Goal: Information Seeking & Learning: Learn about a topic

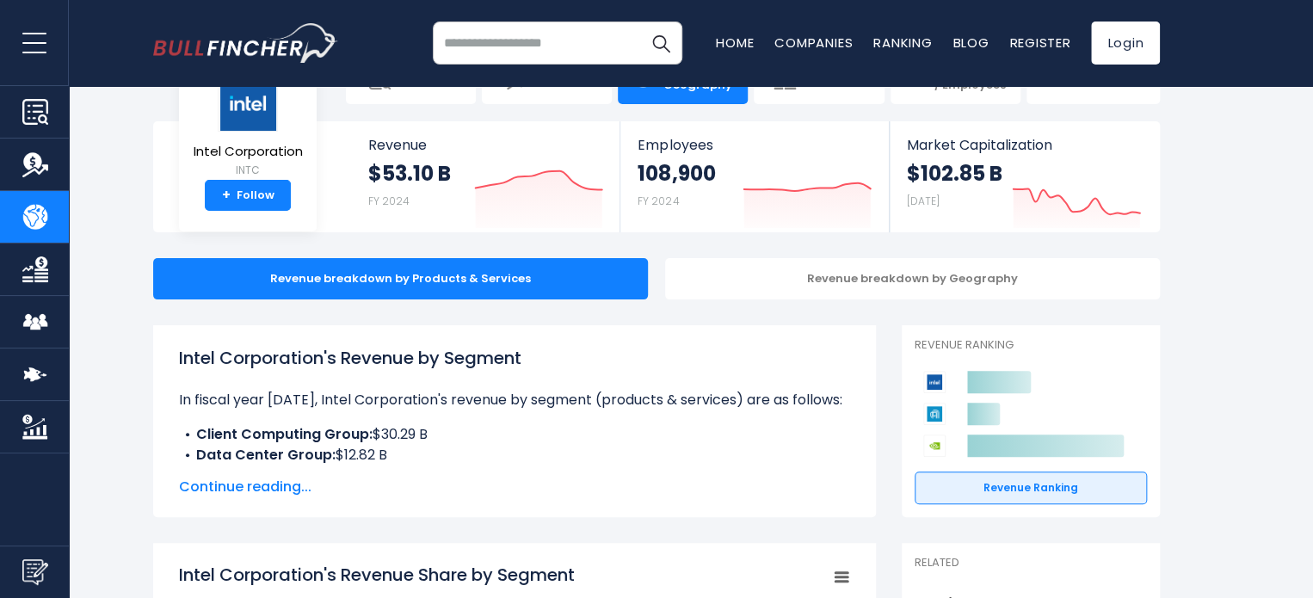
scroll to position [57, 0]
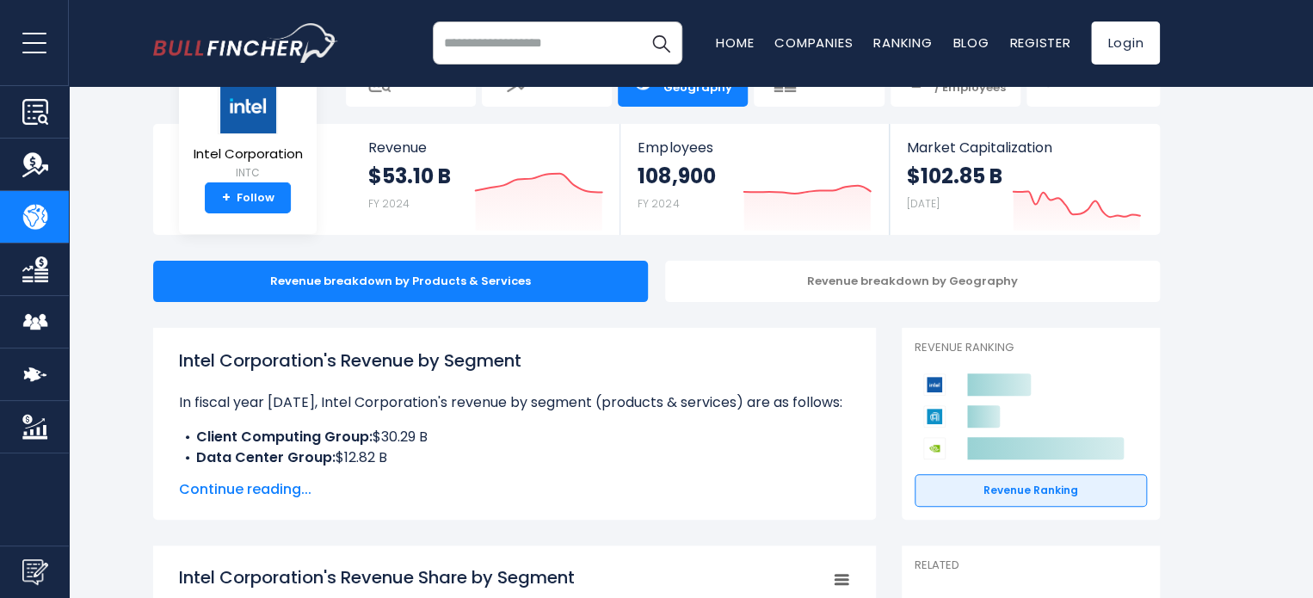
click at [231, 483] on span "Continue reading..." at bounding box center [514, 489] width 671 height 21
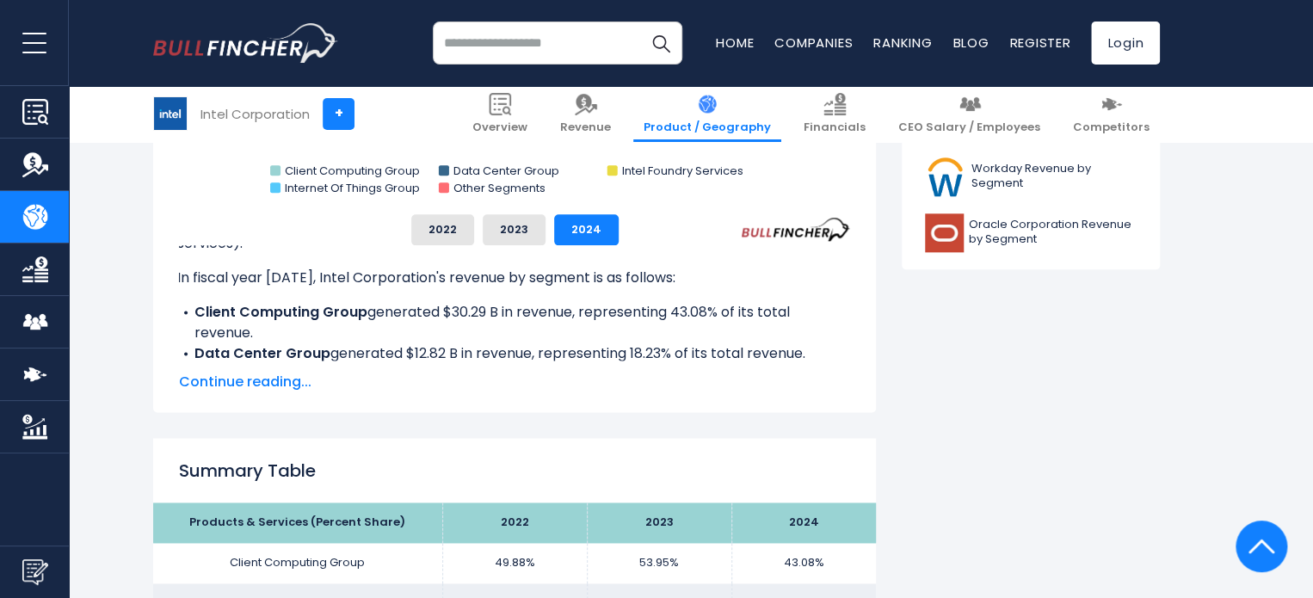
scroll to position [956, 0]
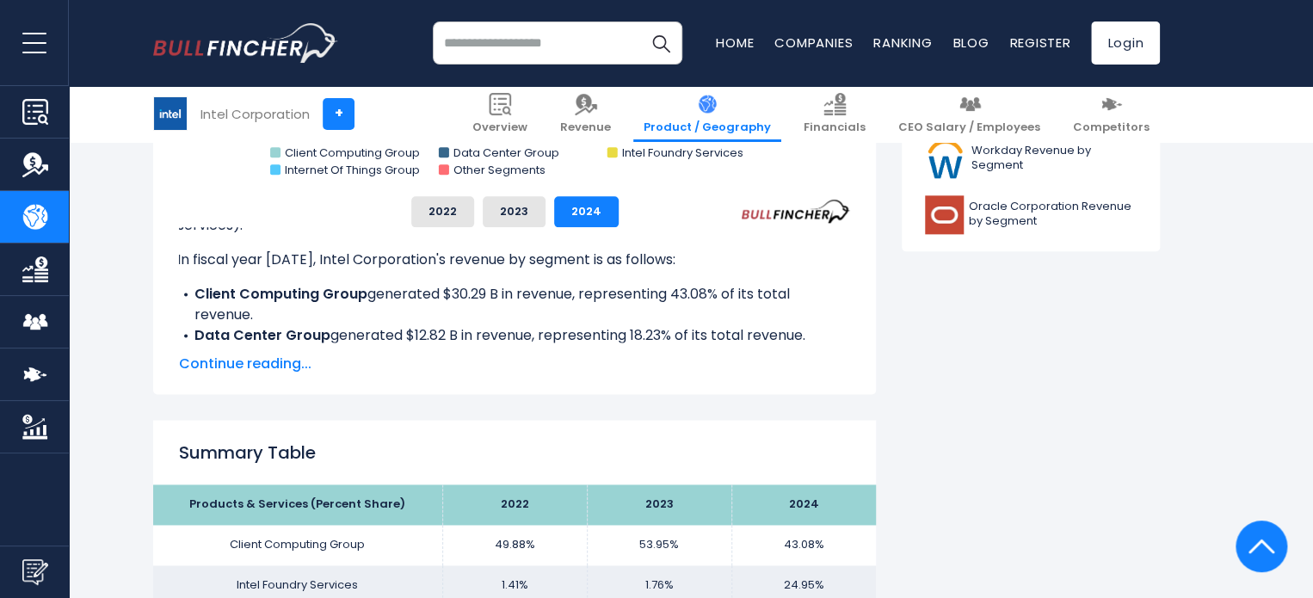
click at [220, 371] on span "Continue reading..." at bounding box center [514, 364] width 671 height 21
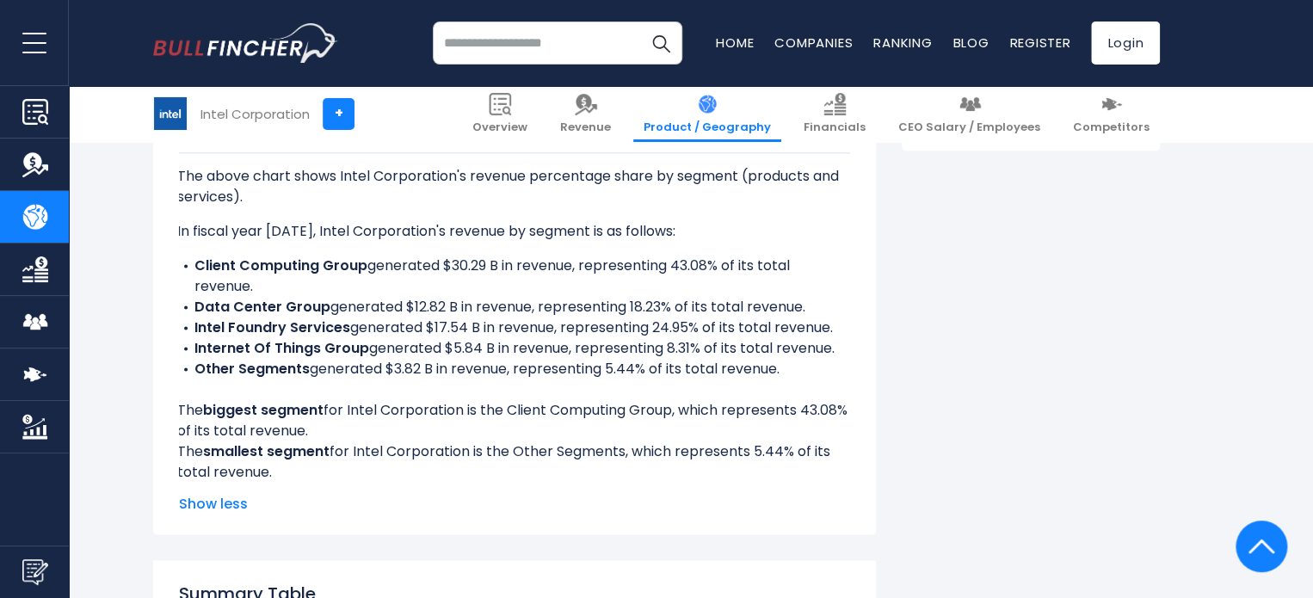
scroll to position [1052, 0]
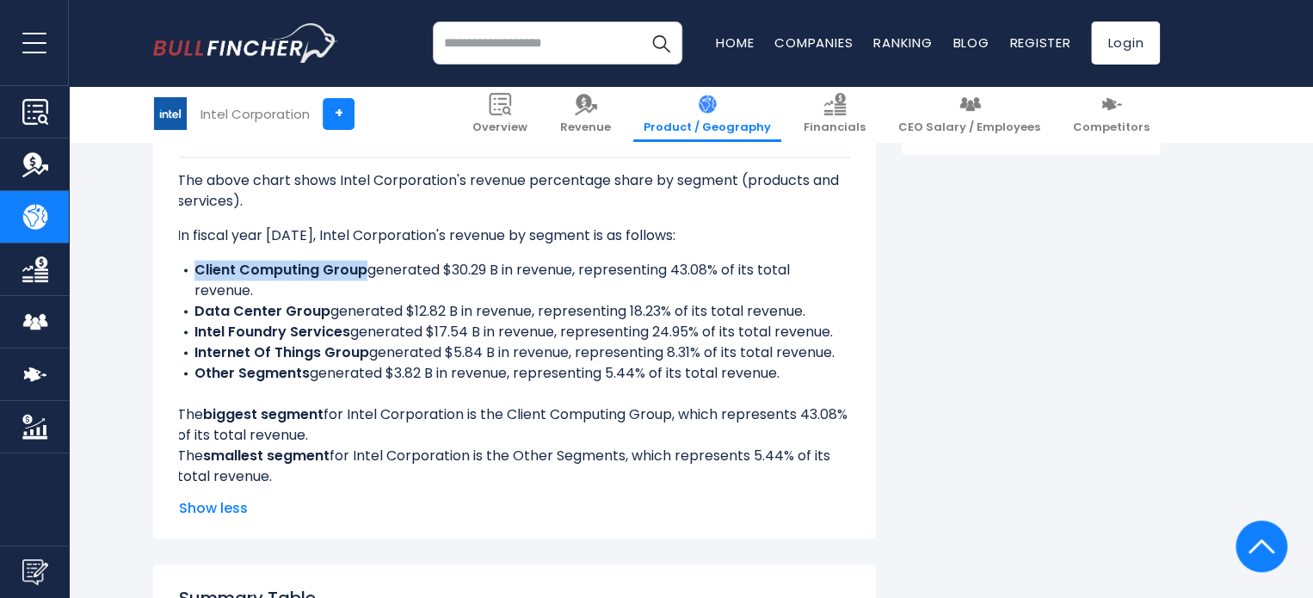
drag, startPoint x: 196, startPoint y: 268, endPoint x: 363, endPoint y: 275, distance: 167.1
click at [363, 275] on b "Client Computing Group" at bounding box center [280, 270] width 173 height 20
copy b "Client Computing Group"
drag, startPoint x: 194, startPoint y: 308, endPoint x: 324, endPoint y: 311, distance: 130.0
click at [324, 311] on b "Data Center Group" at bounding box center [262, 311] width 136 height 20
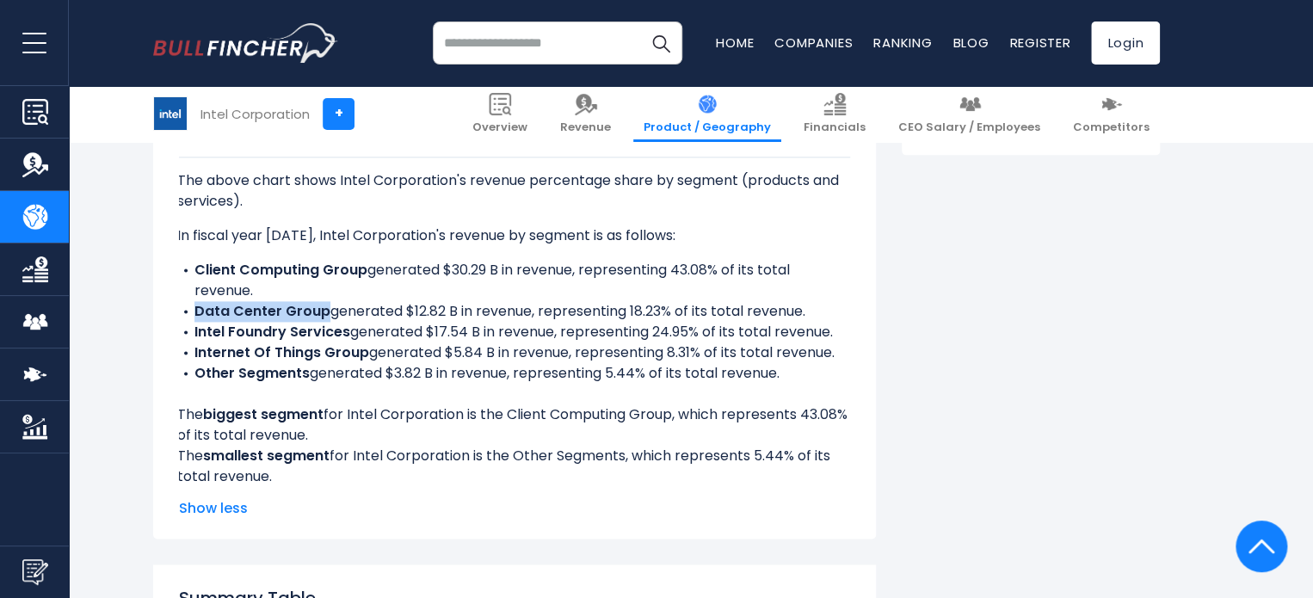
copy b "Data Center Group"
drag, startPoint x: 195, startPoint y: 336, endPoint x: 348, endPoint y: 336, distance: 152.3
click at [348, 336] on li "Intel Foundry Services generated $17.54 B in revenue, representing 24.95% of it…" at bounding box center [512, 332] width 671 height 21
copy b "Intel Foundry Services"
click at [437, 369] on li "Other Segments generated $3.82 B in revenue, representing 5.44% of its total re…" at bounding box center [512, 373] width 671 height 21
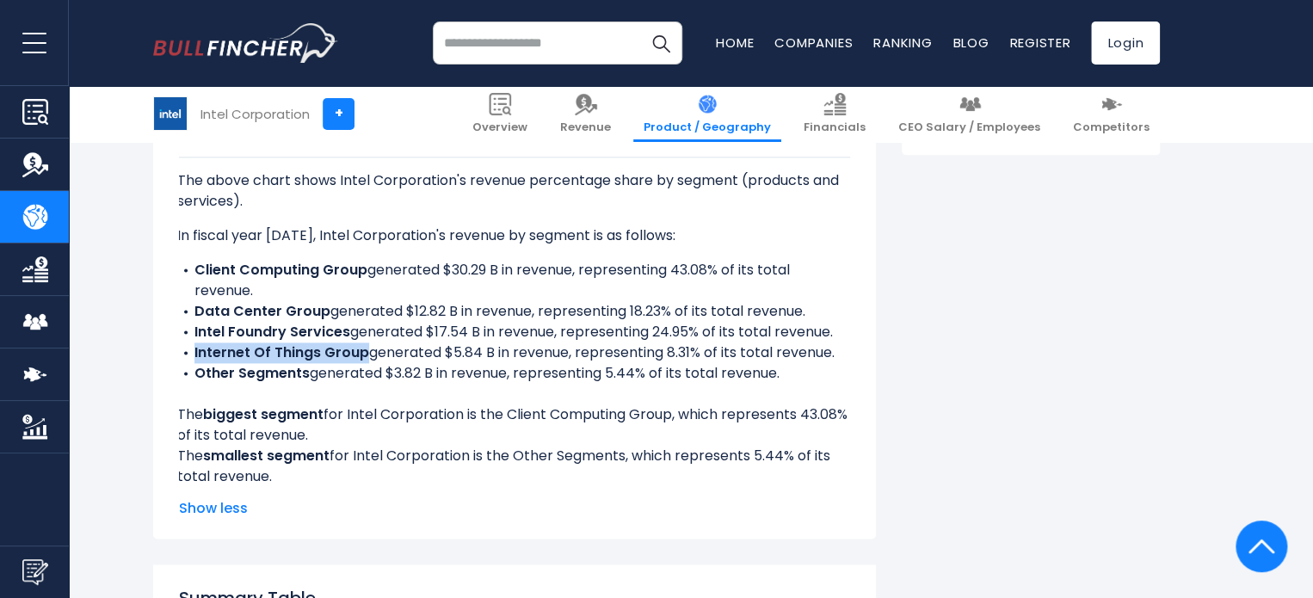
drag, startPoint x: 194, startPoint y: 351, endPoint x: 363, endPoint y: 354, distance: 168.7
click at [363, 354] on b "Internet Of Things Group" at bounding box center [281, 353] width 175 height 20
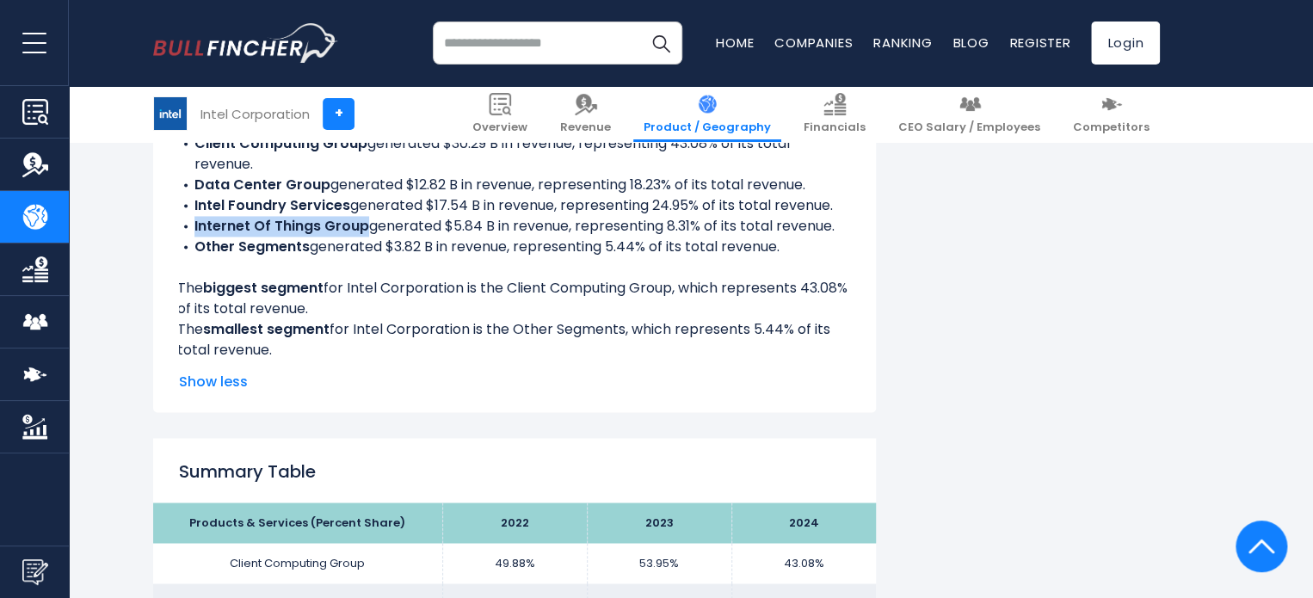
scroll to position [1181, 0]
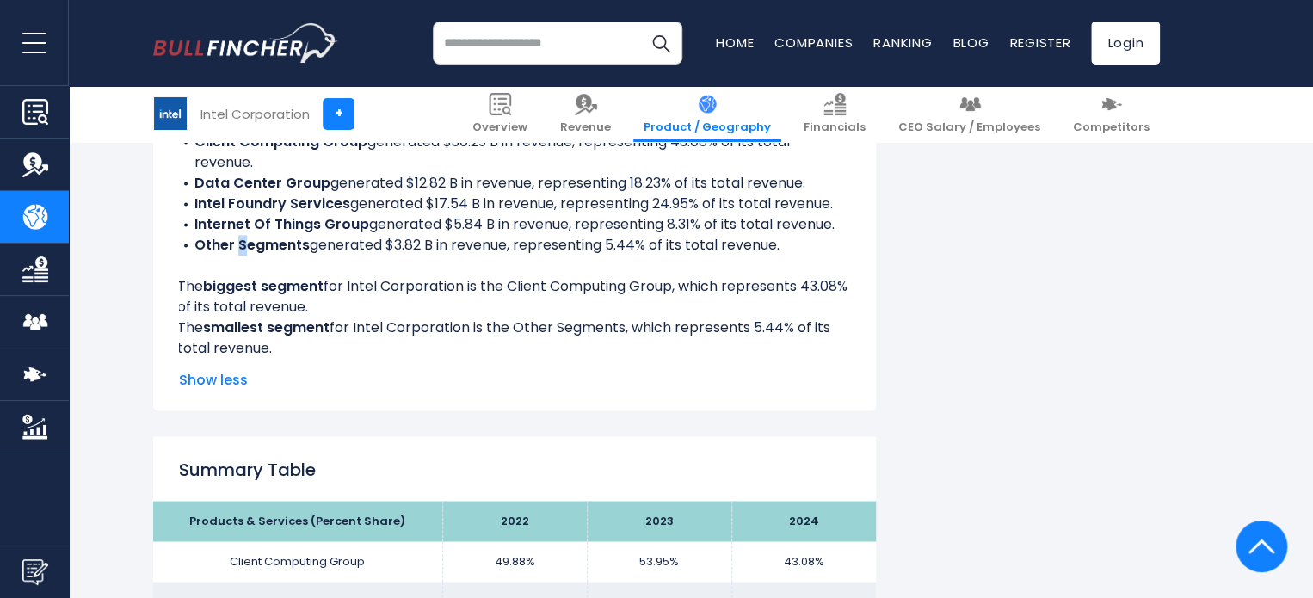
drag, startPoint x: 300, startPoint y: 231, endPoint x: 241, endPoint y: 251, distance: 62.9
click at [241, 251] on b "Other Segments" at bounding box center [251, 245] width 115 height 20
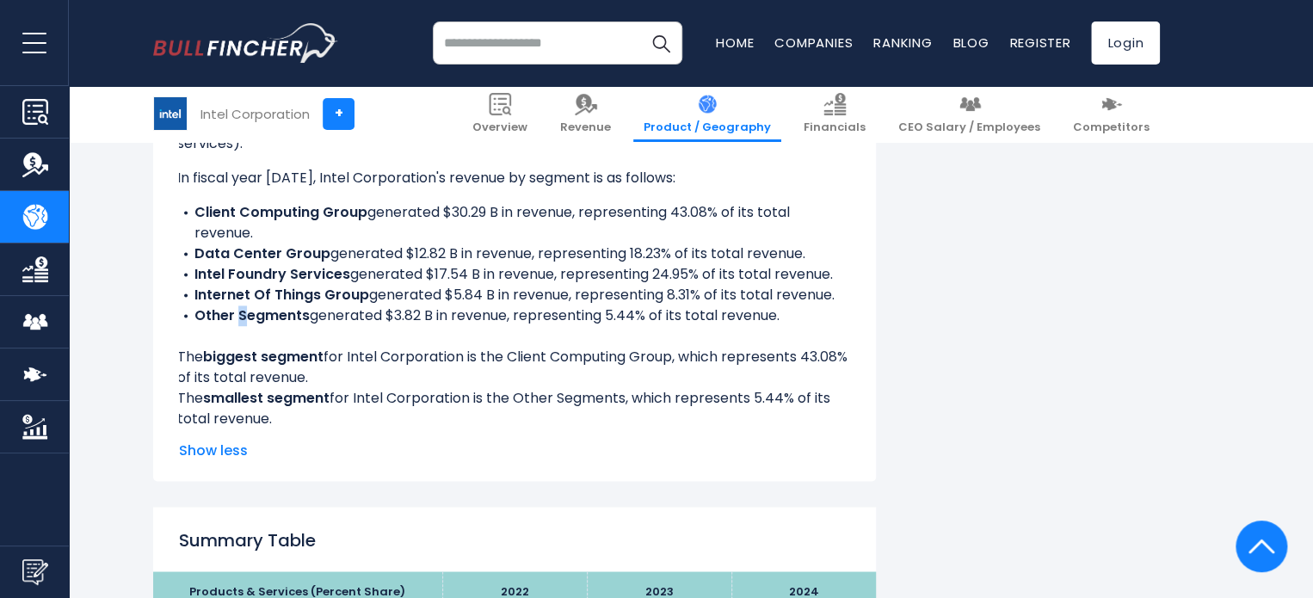
scroll to position [1101, 0]
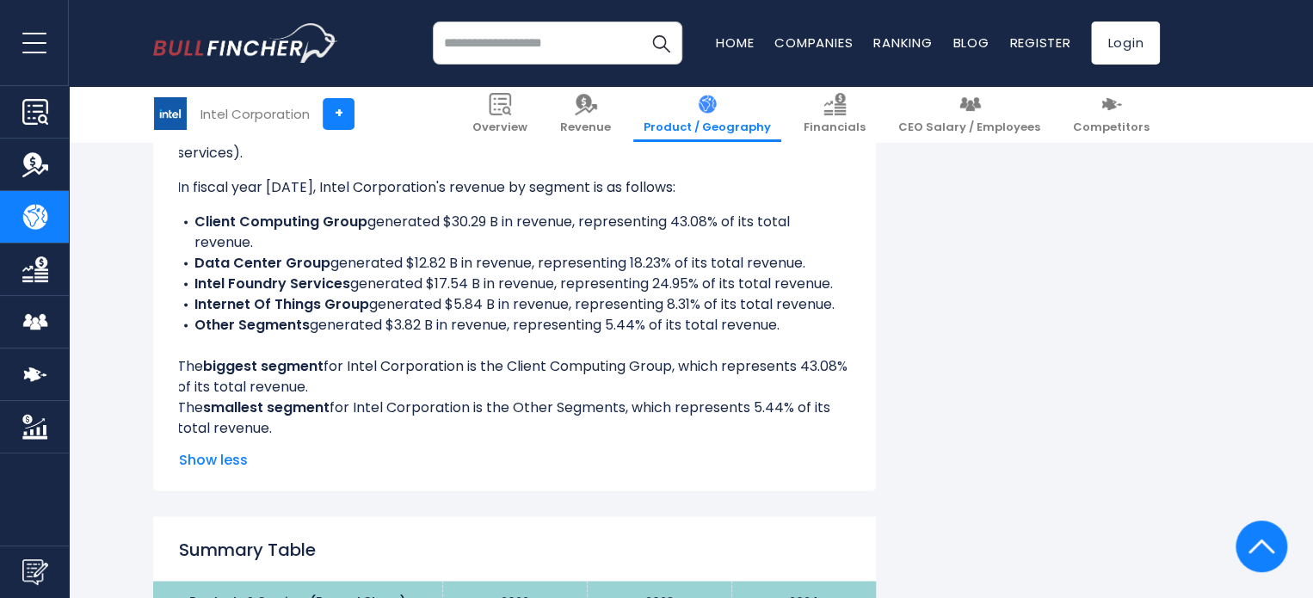
click at [362, 318] on li "Other Segments generated $3.82 B in revenue, representing 5.44% of its total re…" at bounding box center [512, 325] width 671 height 21
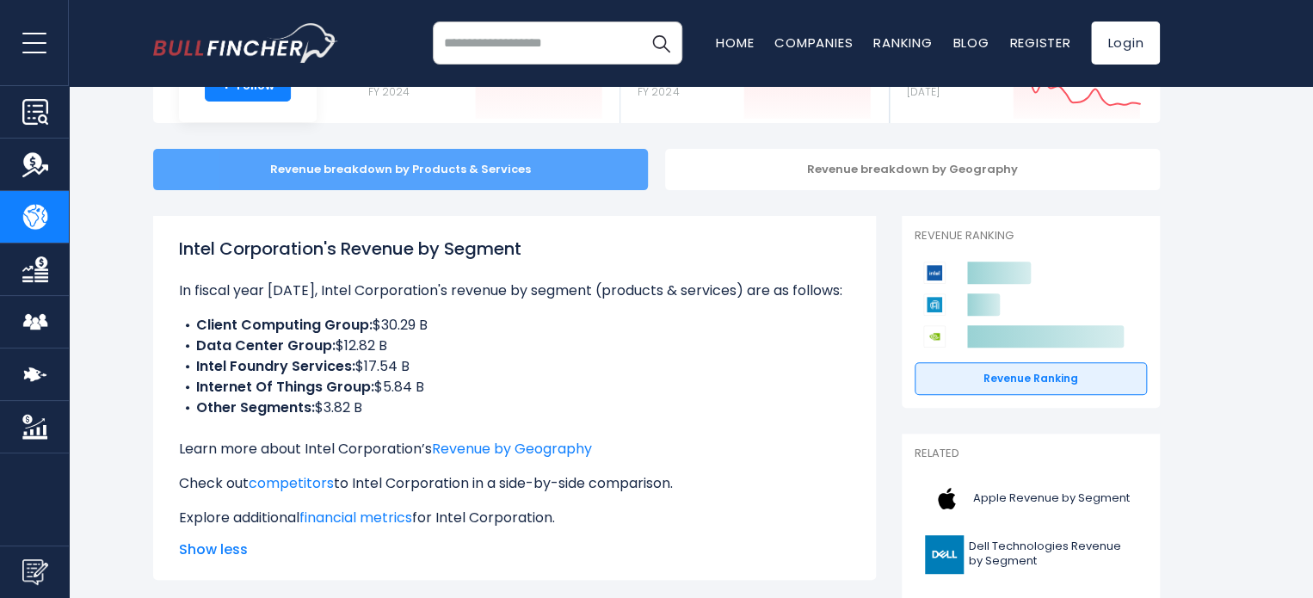
scroll to position [45, 0]
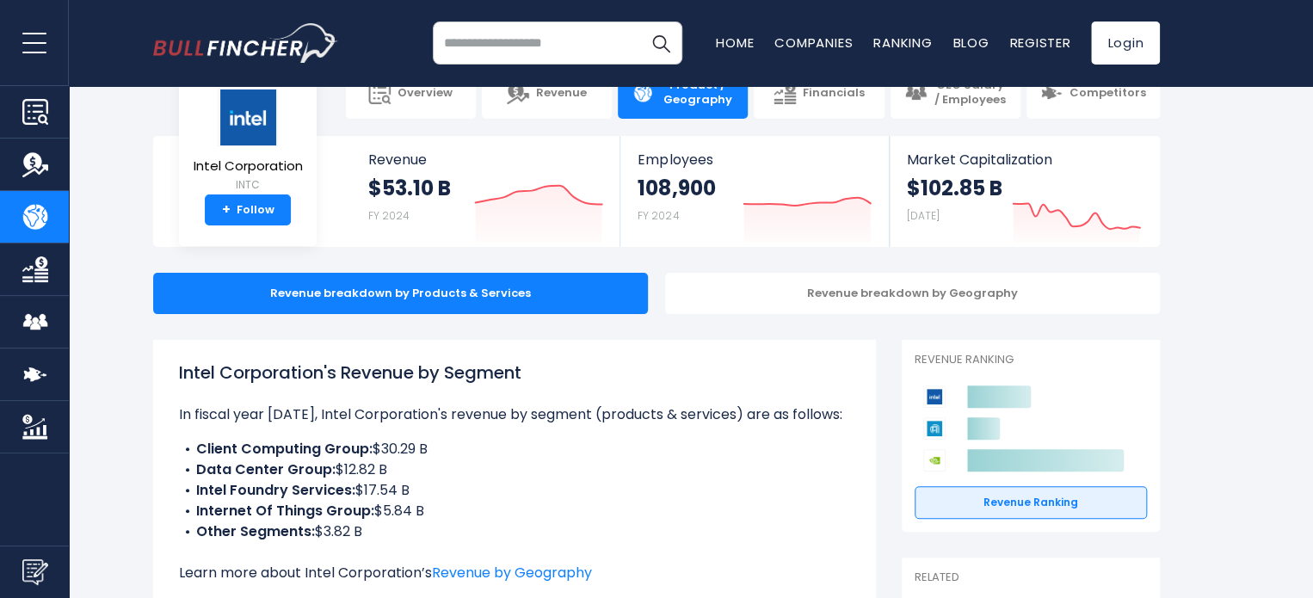
click at [823, 289] on div "Revenue breakdown by Geography" at bounding box center [912, 293] width 495 height 41
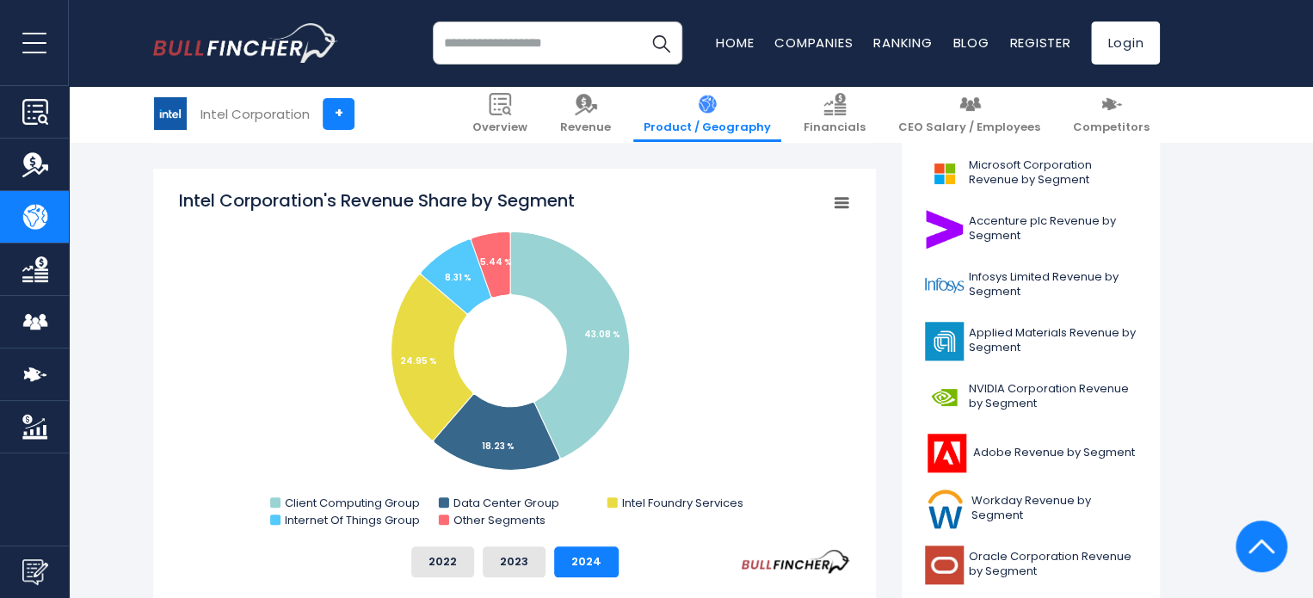
scroll to position [608, 0]
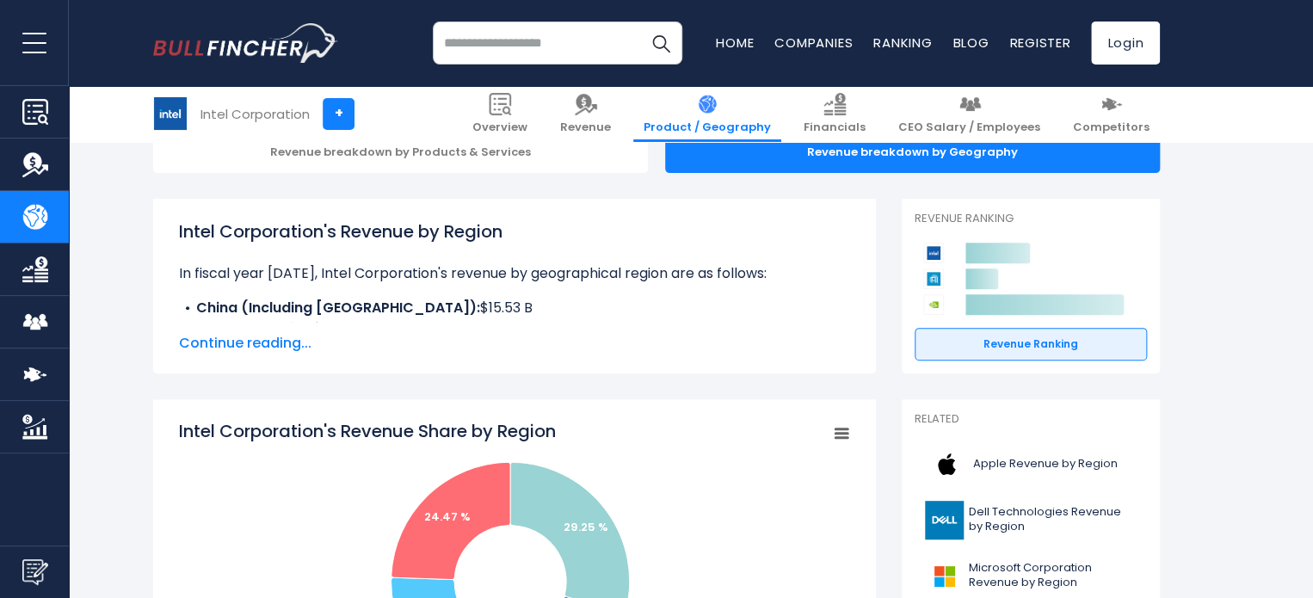
click at [248, 343] on span "Continue reading..." at bounding box center [514, 343] width 671 height 21
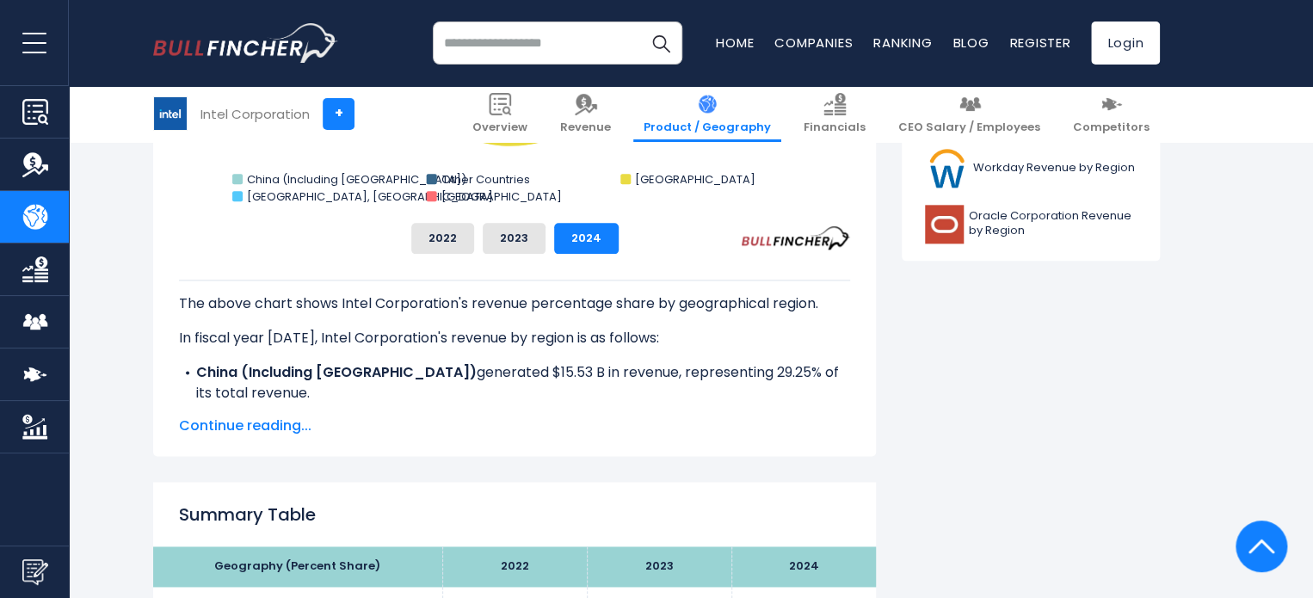
scroll to position [941, 0]
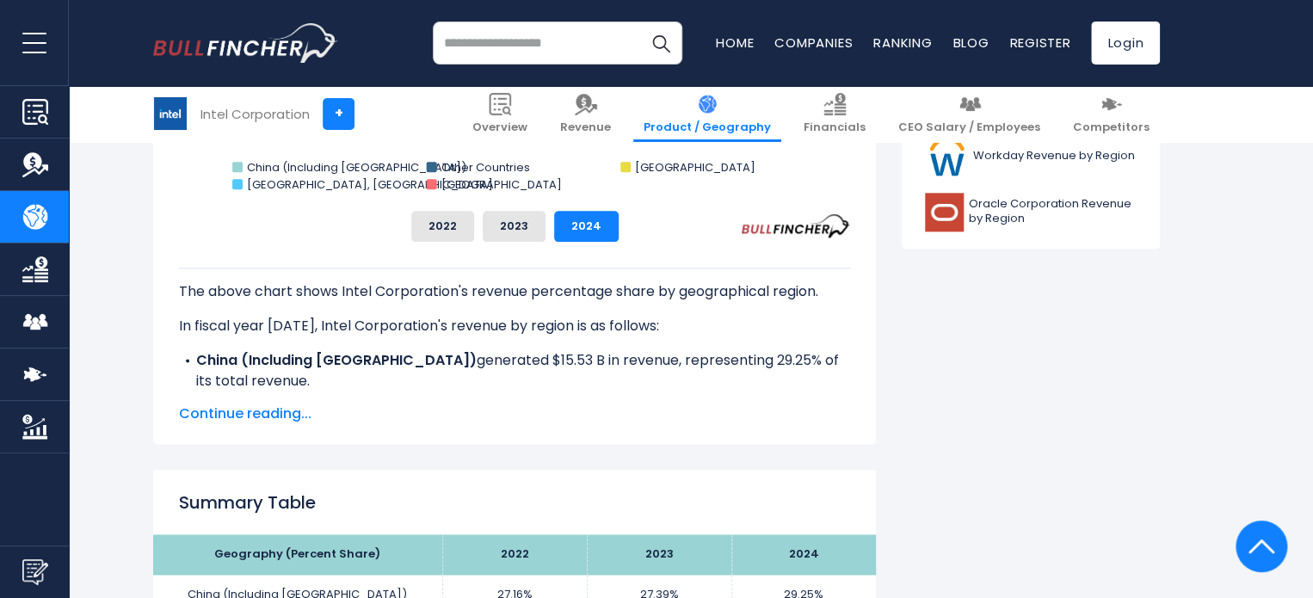
click at [250, 417] on span "Continue reading..." at bounding box center [514, 414] width 671 height 21
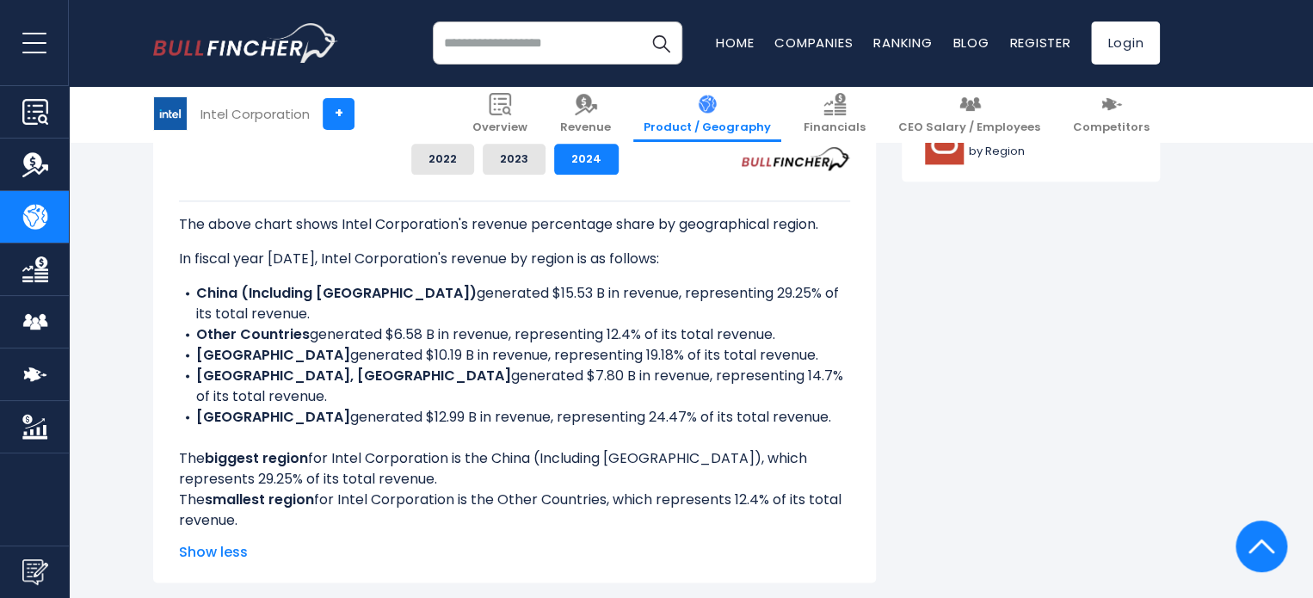
scroll to position [1017, 0]
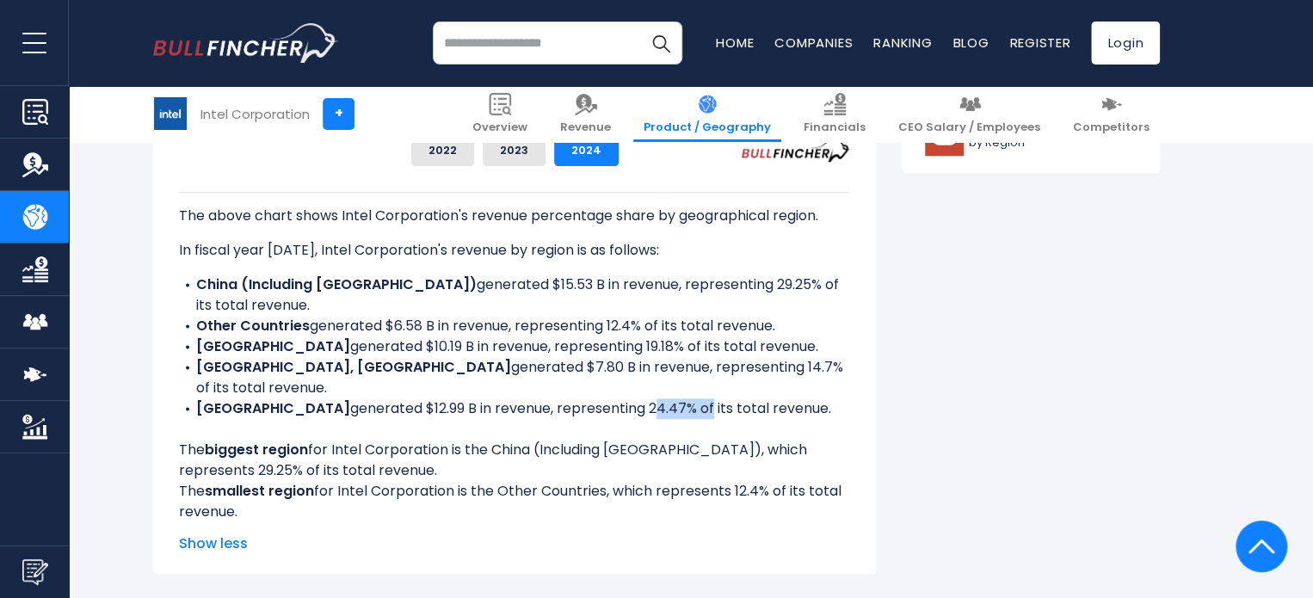
drag, startPoint x: 602, startPoint y: 412, endPoint x: 660, endPoint y: 413, distance: 57.7
click at [660, 413] on li "UNITED STATES generated $12.99 B in revenue, representing 24.47% of its total r…" at bounding box center [514, 408] width 671 height 21
click at [504, 410] on li "UNITED STATES generated $12.99 B in revenue, representing 24.47% of its total r…" at bounding box center [514, 408] width 671 height 21
drag, startPoint x: 301, startPoint y: 419, endPoint x: 406, endPoint y: 403, distance: 106.3
click at [406, 403] on div "The above chart shows Intel Corporation's revenue percentage share by geographi…" at bounding box center [514, 357] width 671 height 330
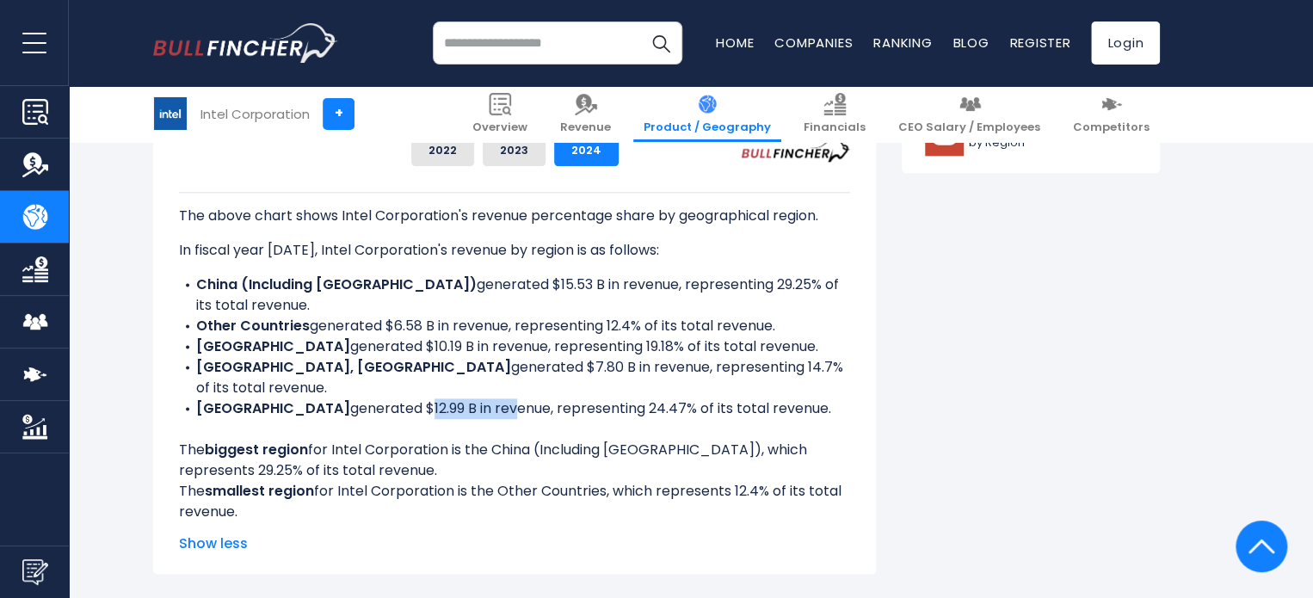
drag, startPoint x: 381, startPoint y: 407, endPoint x: 461, endPoint y: 404, distance: 80.1
click at [461, 404] on li "UNITED STATES generated $12.99 B in revenue, representing 24.47% of its total r…" at bounding box center [514, 408] width 671 height 21
click at [530, 405] on li "UNITED STATES generated $12.99 B in revenue, representing 24.47% of its total r…" at bounding box center [514, 408] width 671 height 21
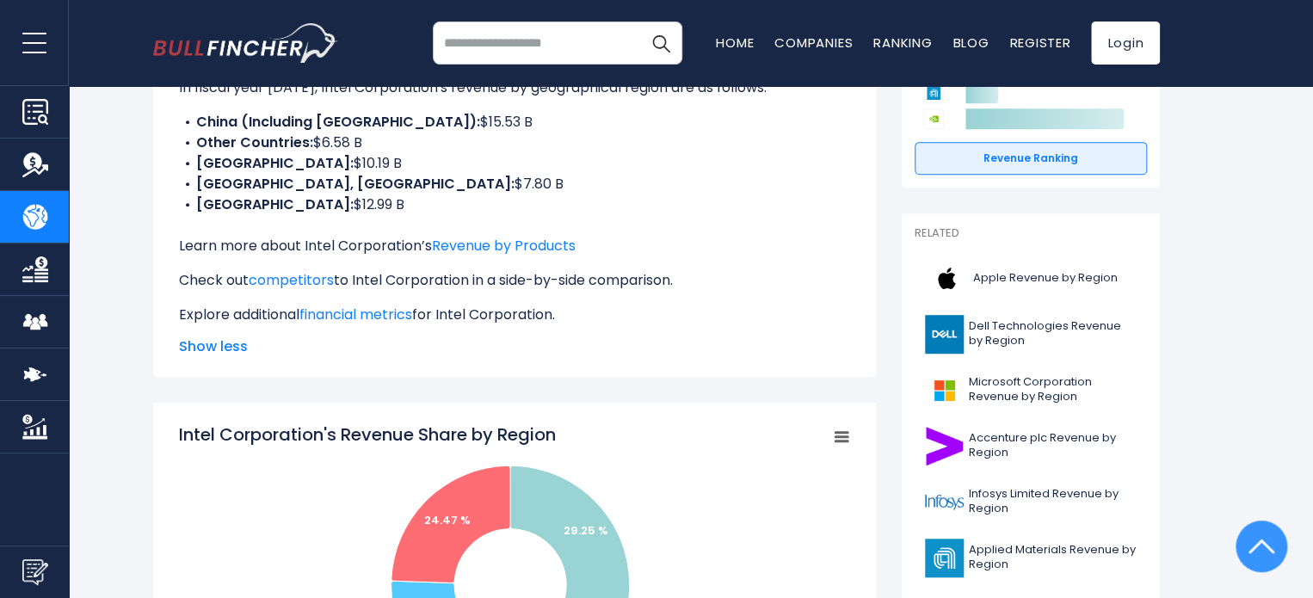
scroll to position [0, 0]
